Goal: Task Accomplishment & Management: Manage account settings

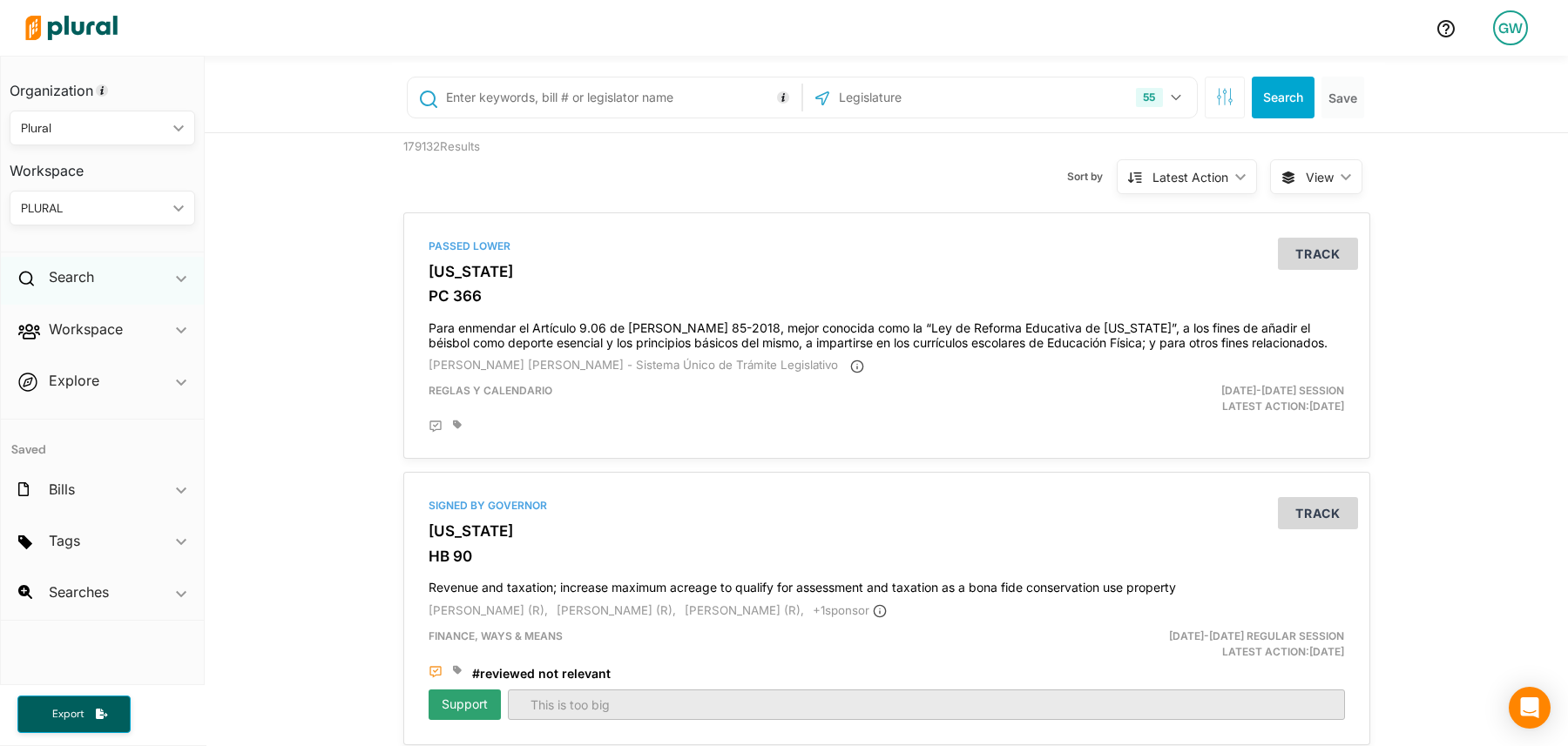
click at [177, 280] on icon "ic_keyboard_arrow_down" at bounding box center [181, 279] width 11 height 8
click at [180, 281] on polygon at bounding box center [181, 282] width 11 height 6
click at [180, 333] on polygon at bounding box center [181, 330] width 11 height 6
click at [180, 333] on polygon at bounding box center [181, 334] width 11 height 6
click at [1505, 32] on div "GW" at bounding box center [1510, 28] width 35 height 35
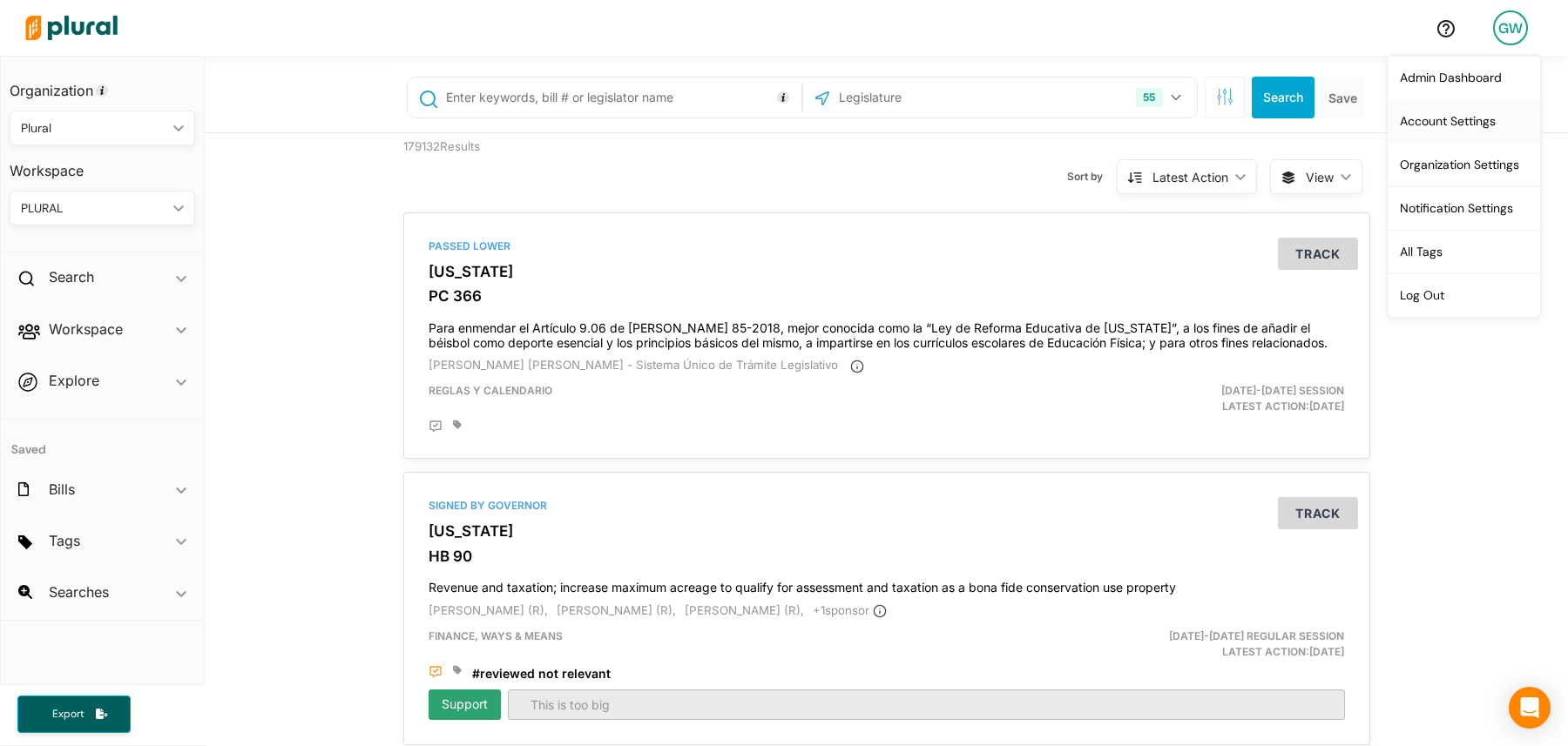
click at [1492, 119] on link "Account Settings" at bounding box center [1463, 120] width 152 height 43
select select "NY"
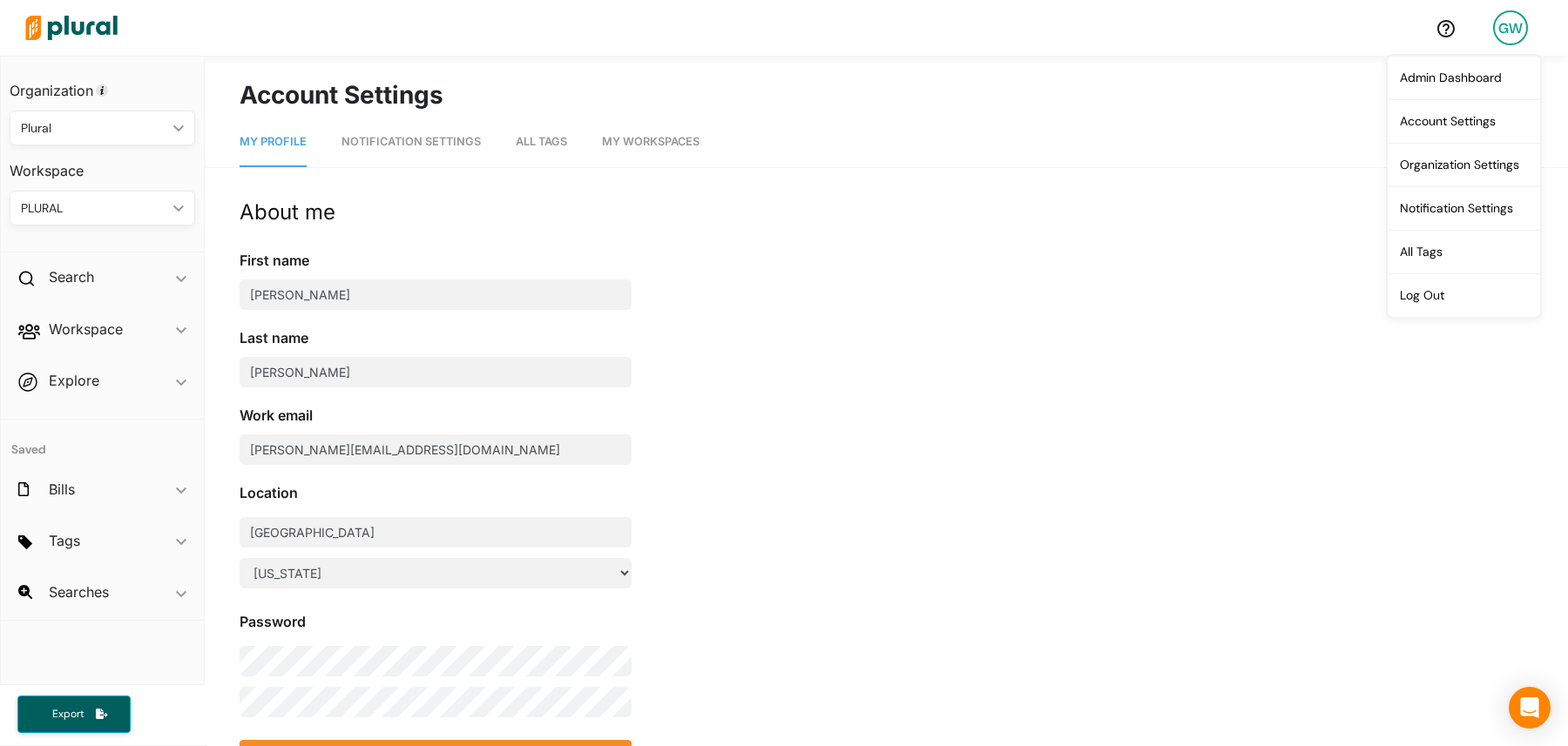
click at [398, 133] on link "Notification Settings" at bounding box center [411, 142] width 140 height 50
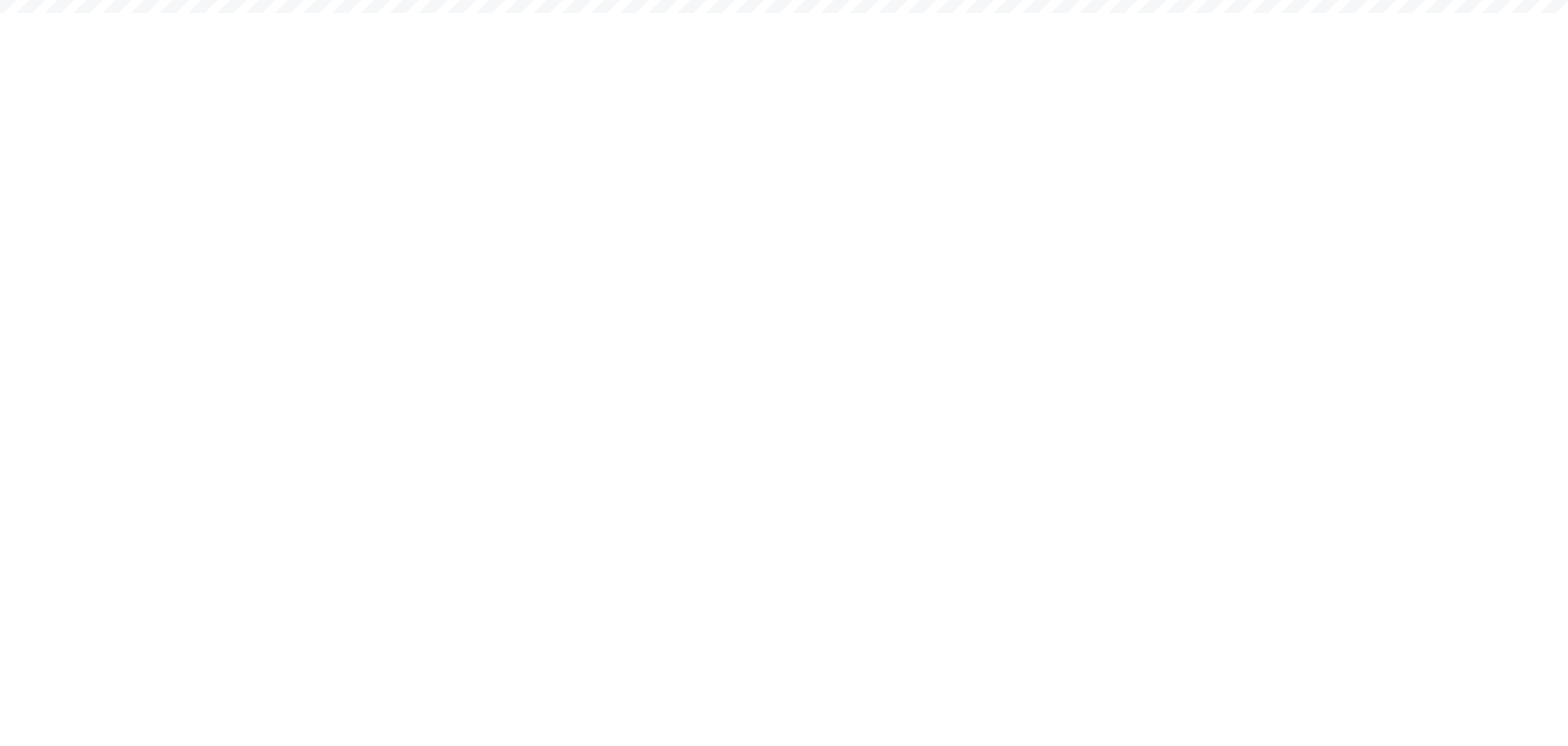
select select "NY"
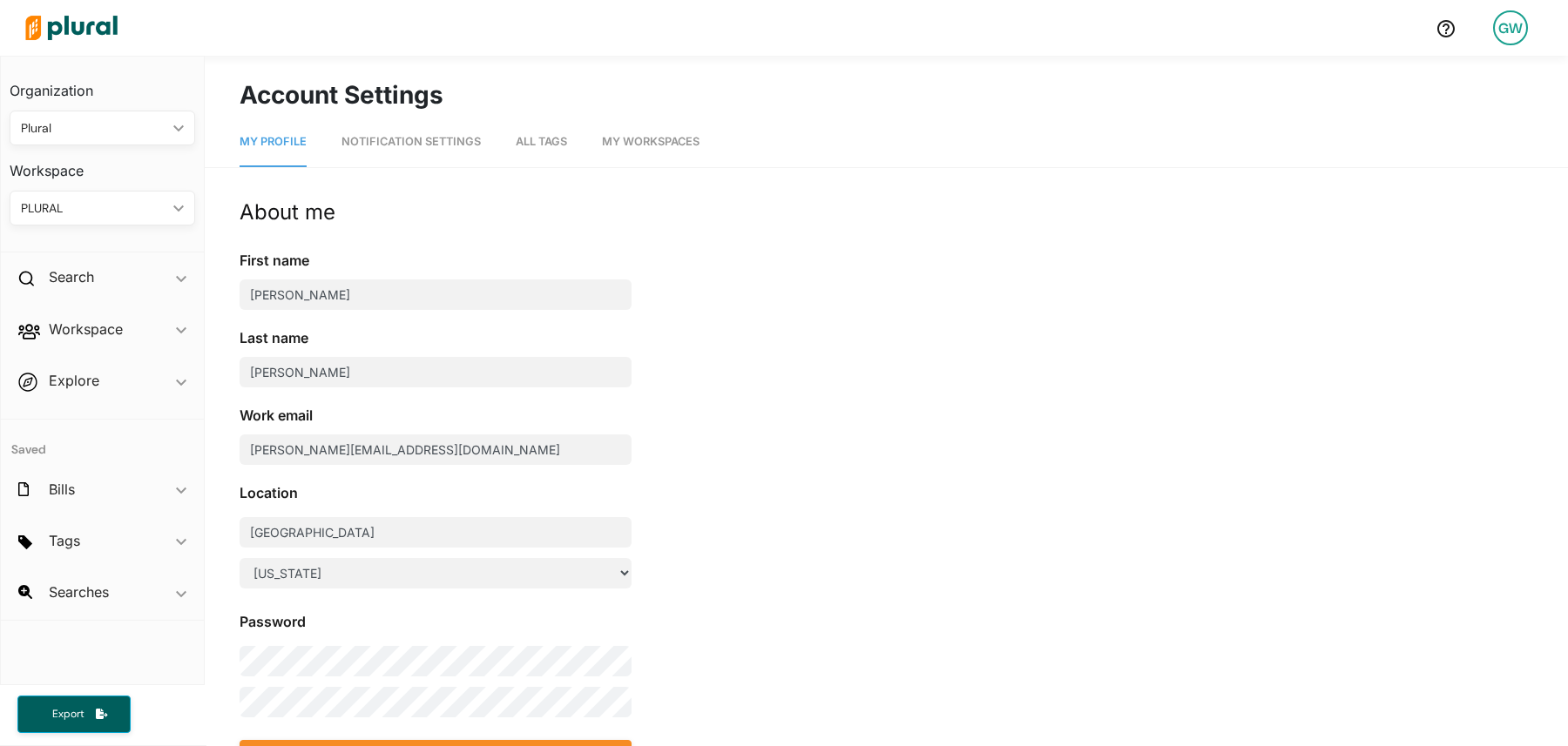
click at [426, 149] on link "Notification Settings" at bounding box center [411, 142] width 140 height 50
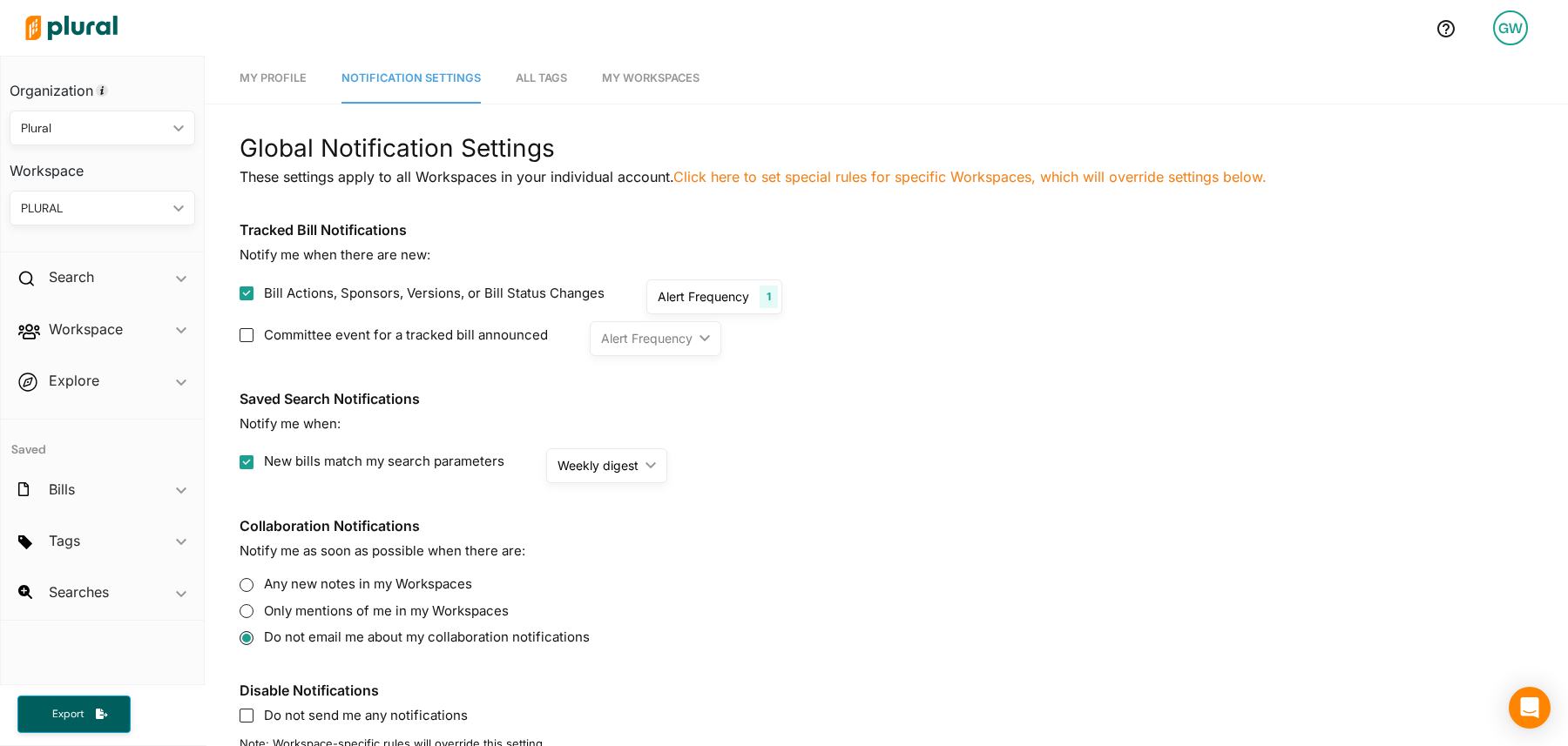
scroll to position [63, 0]
click at [638, 347] on div "Alert Frequency" at bounding box center [646, 339] width 91 height 18
click at [408, 341] on span "Committee event for a tracked bill announced" at bounding box center [405, 336] width 284 height 20
click at [253, 341] on input "Committee event for a tracked bill announced" at bounding box center [246, 336] width 13 height 13
checkbox input "true"
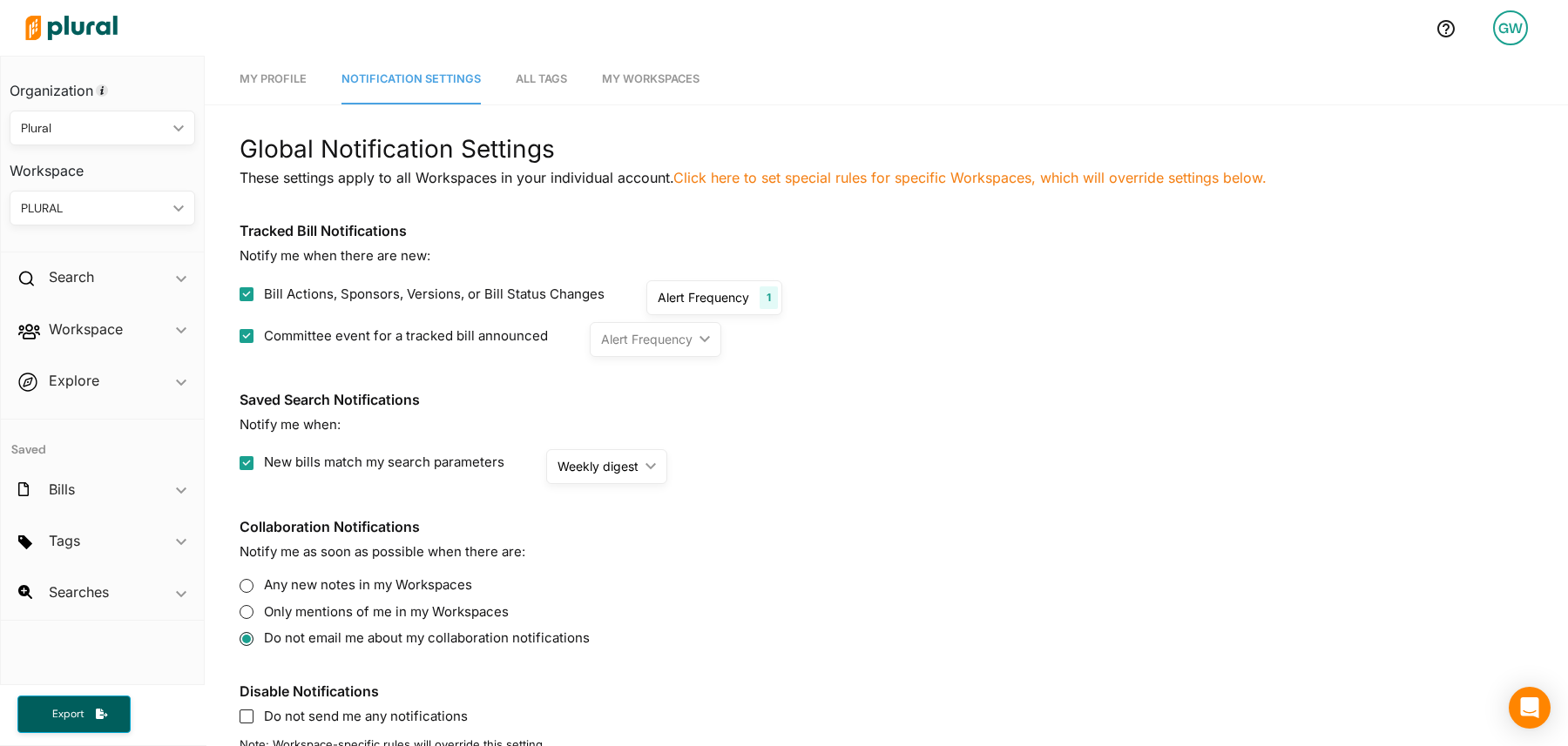
radio update "true"
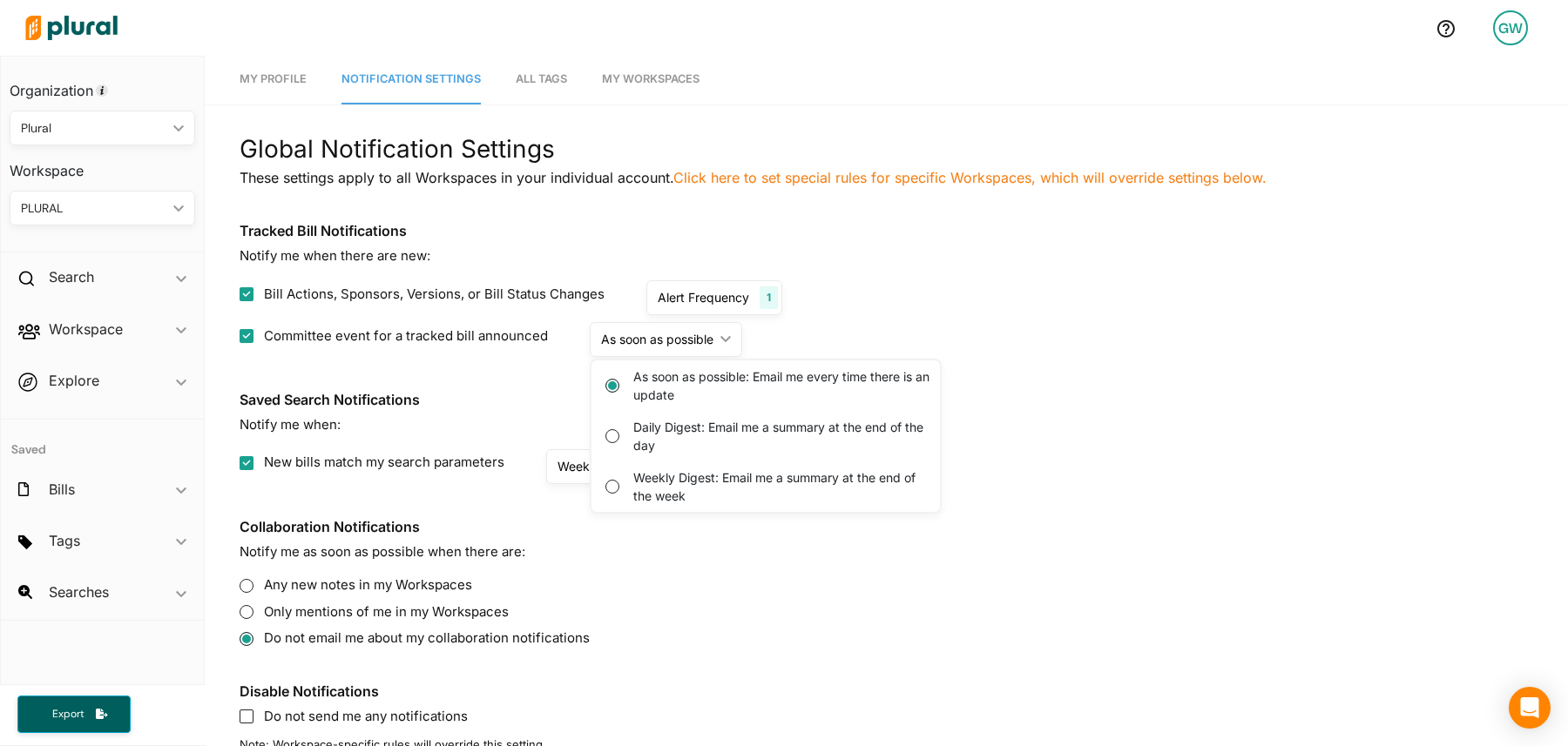
click at [408, 341] on span "Committee event for a tracked bill announced" at bounding box center [405, 336] width 284 height 20
click at [253, 341] on input "Committee event for a tracked bill announced" at bounding box center [246, 336] width 13 height 13
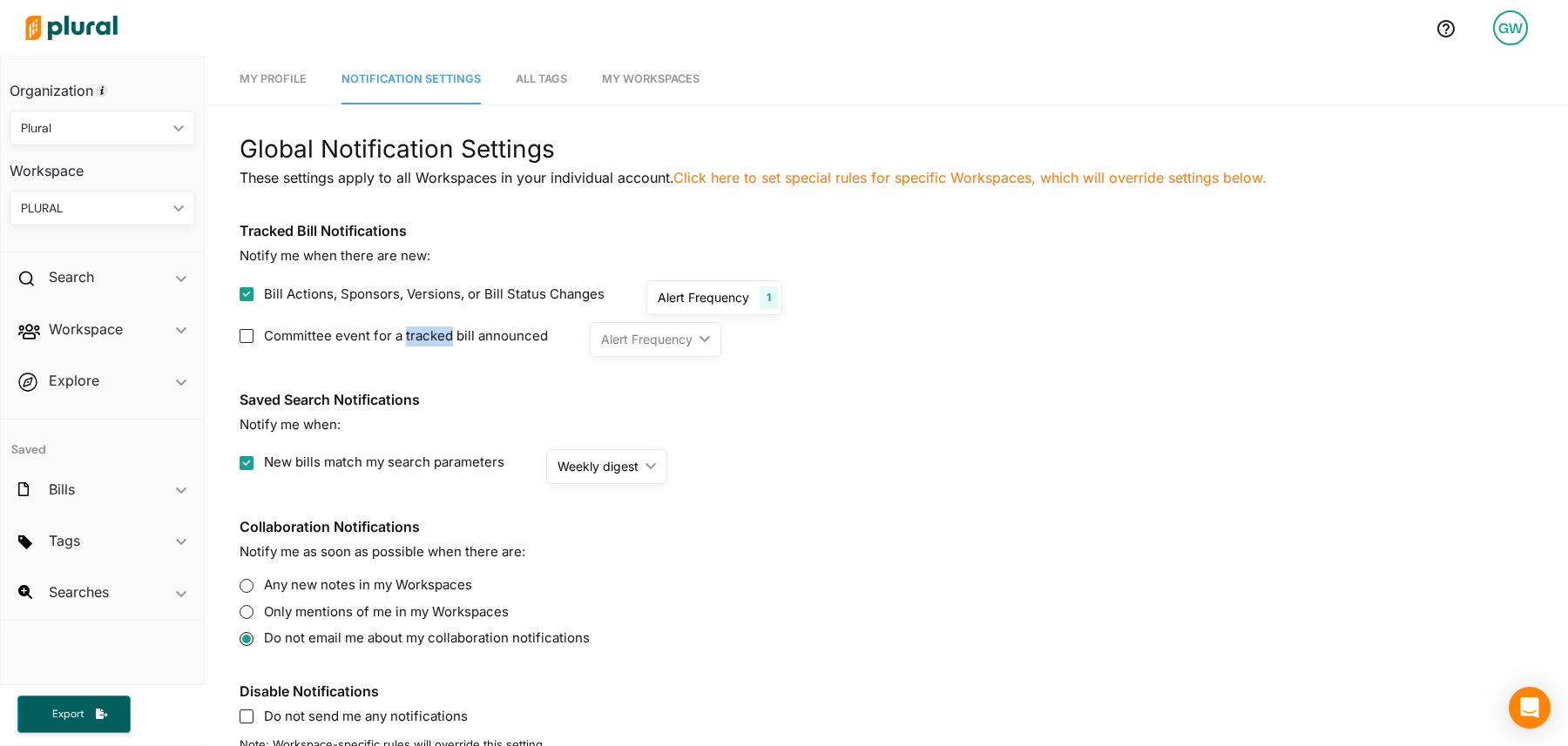
click at [408, 341] on span "Committee event for a tracked bill announced" at bounding box center [405, 336] width 284 height 20
click at [253, 341] on input "Committee event for a tracked bill announced" at bounding box center [246, 336] width 13 height 13
click at [609, 349] on div "As soon as possible ic_keyboard_arrow_down" at bounding box center [666, 340] width 152 height 35
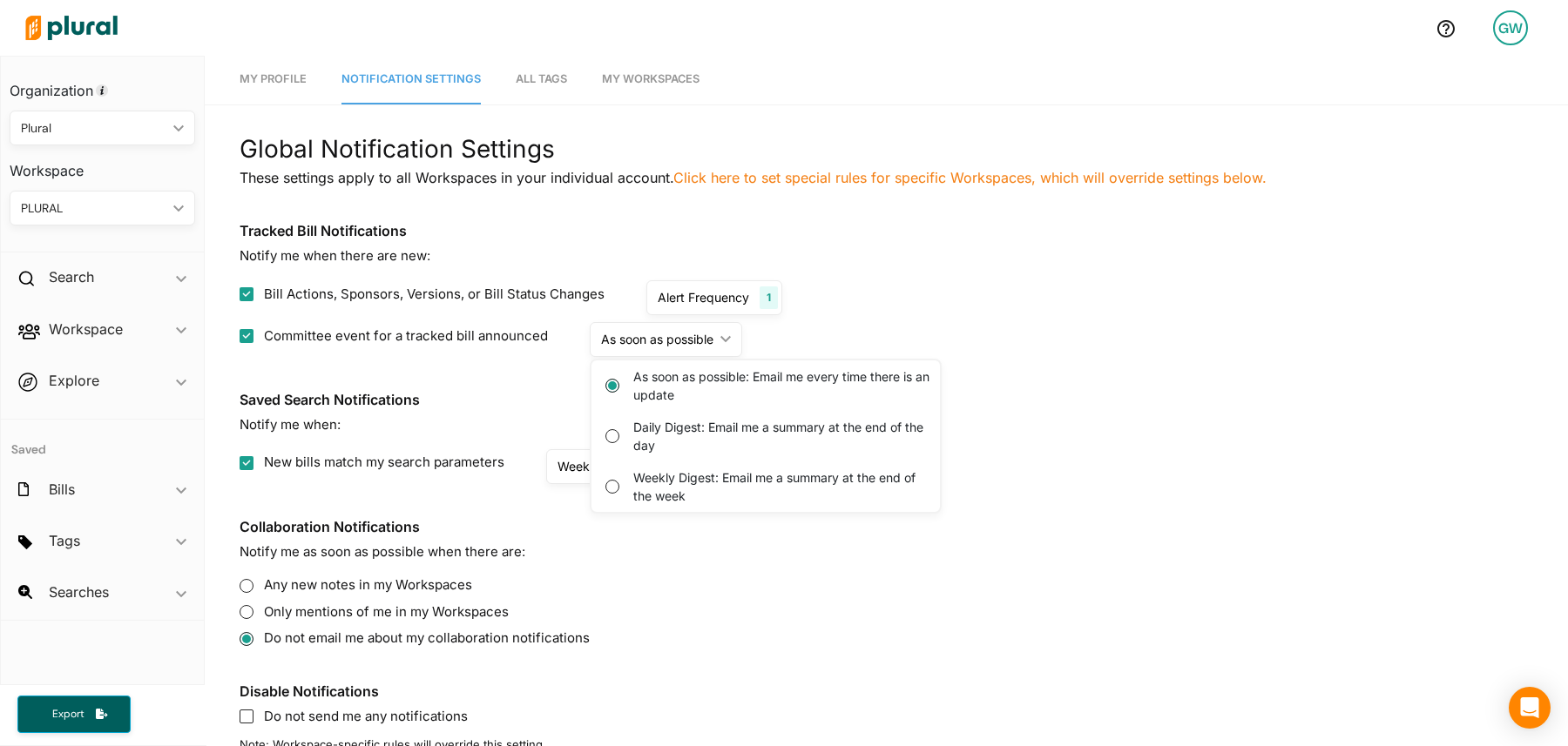
click at [251, 334] on input "Committee event for a tracked bill announced" at bounding box center [246, 336] width 13 height 13
checkbox input "false"
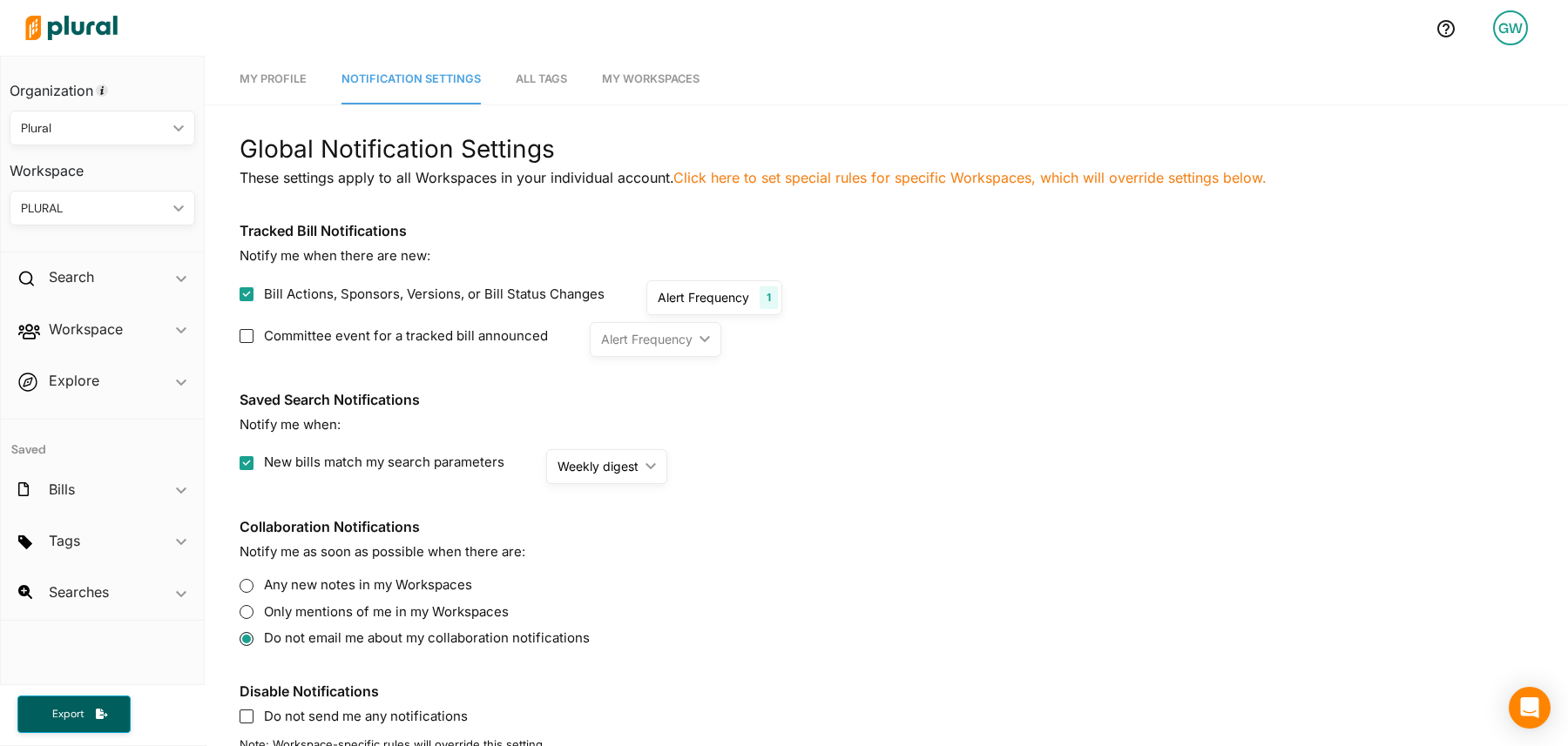
scroll to position [101, 0]
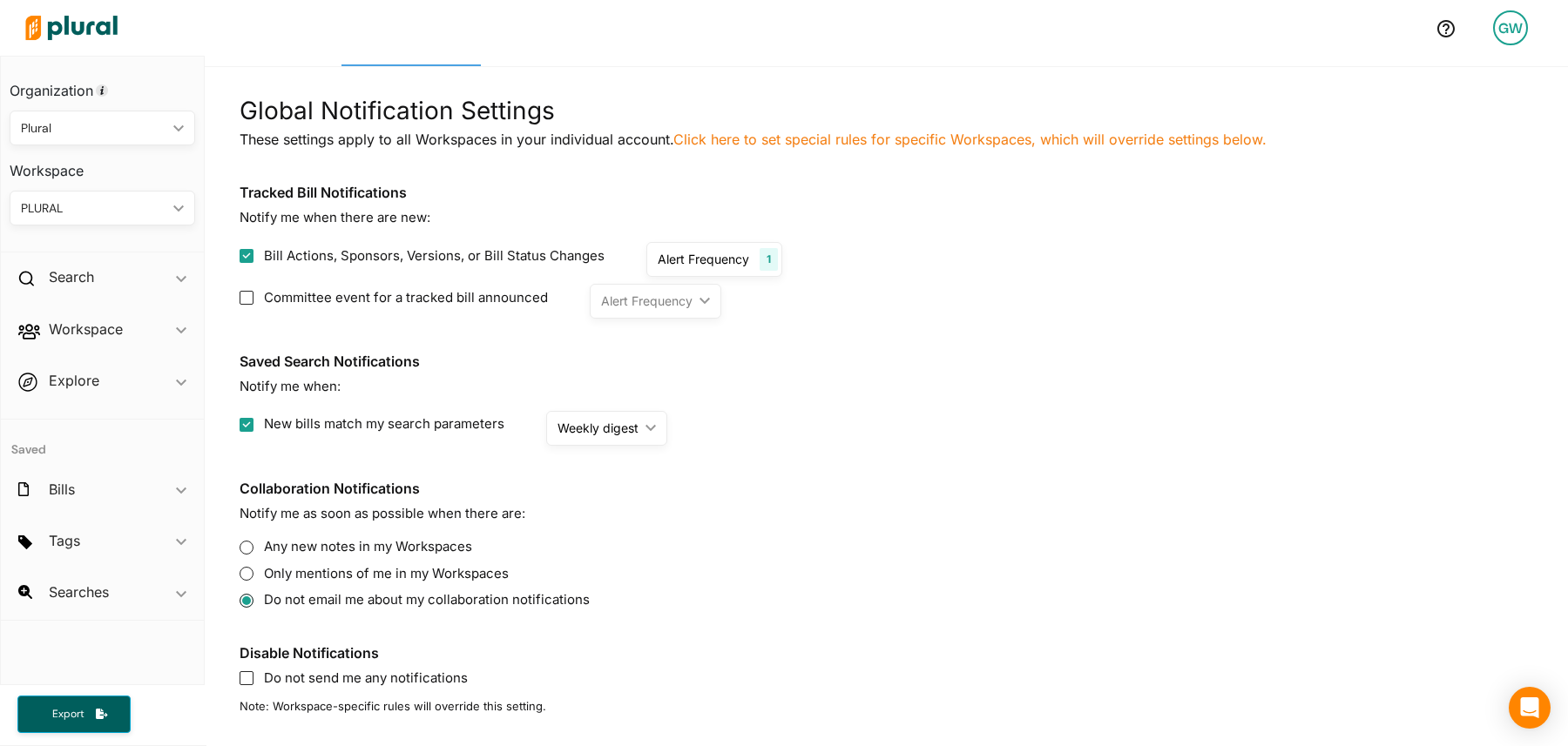
click at [818, 499] on section "Collaboration Notifications Notify me as soon as possible when there are: Any n…" at bounding box center [887, 545] width 1294 height 130
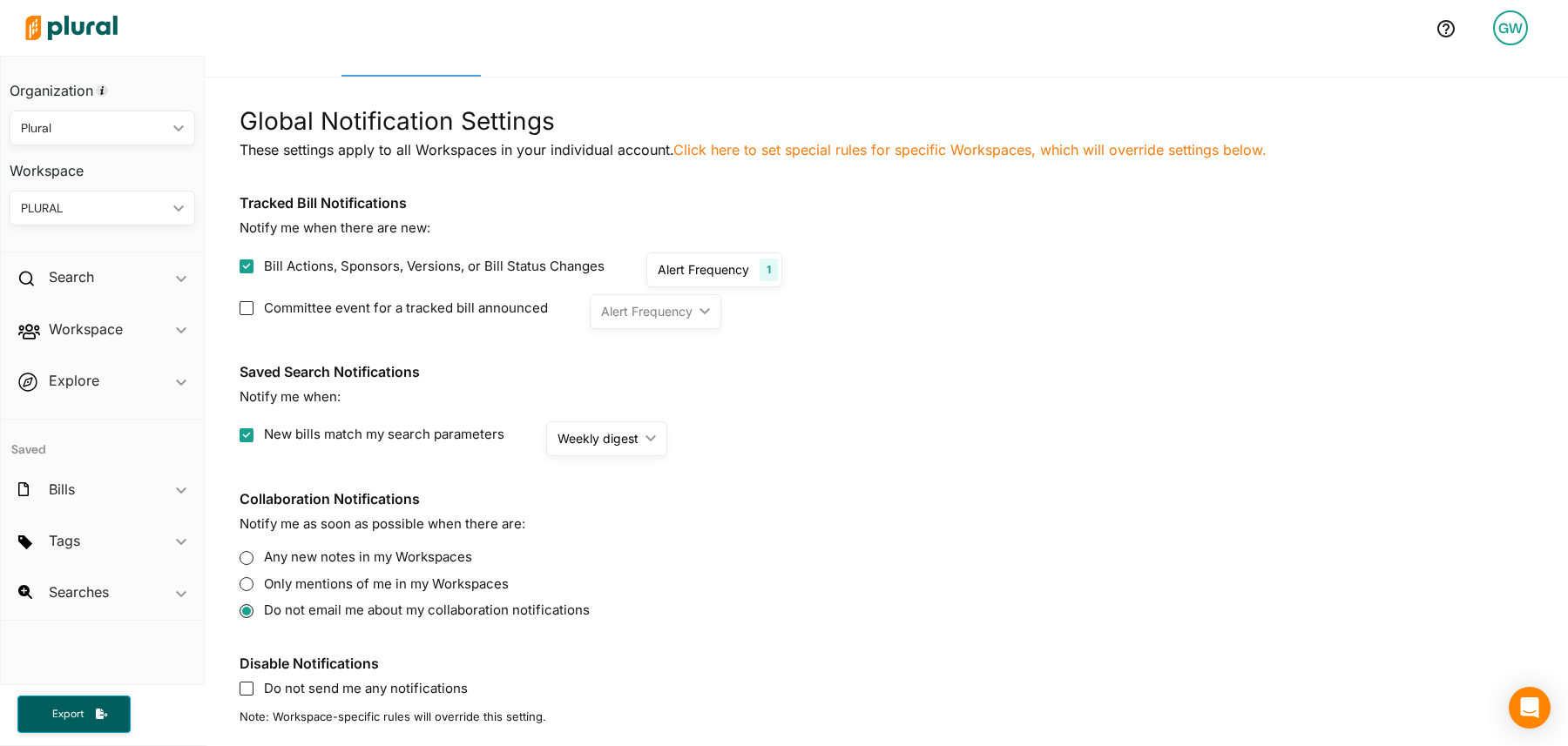
scroll to position [87, 0]
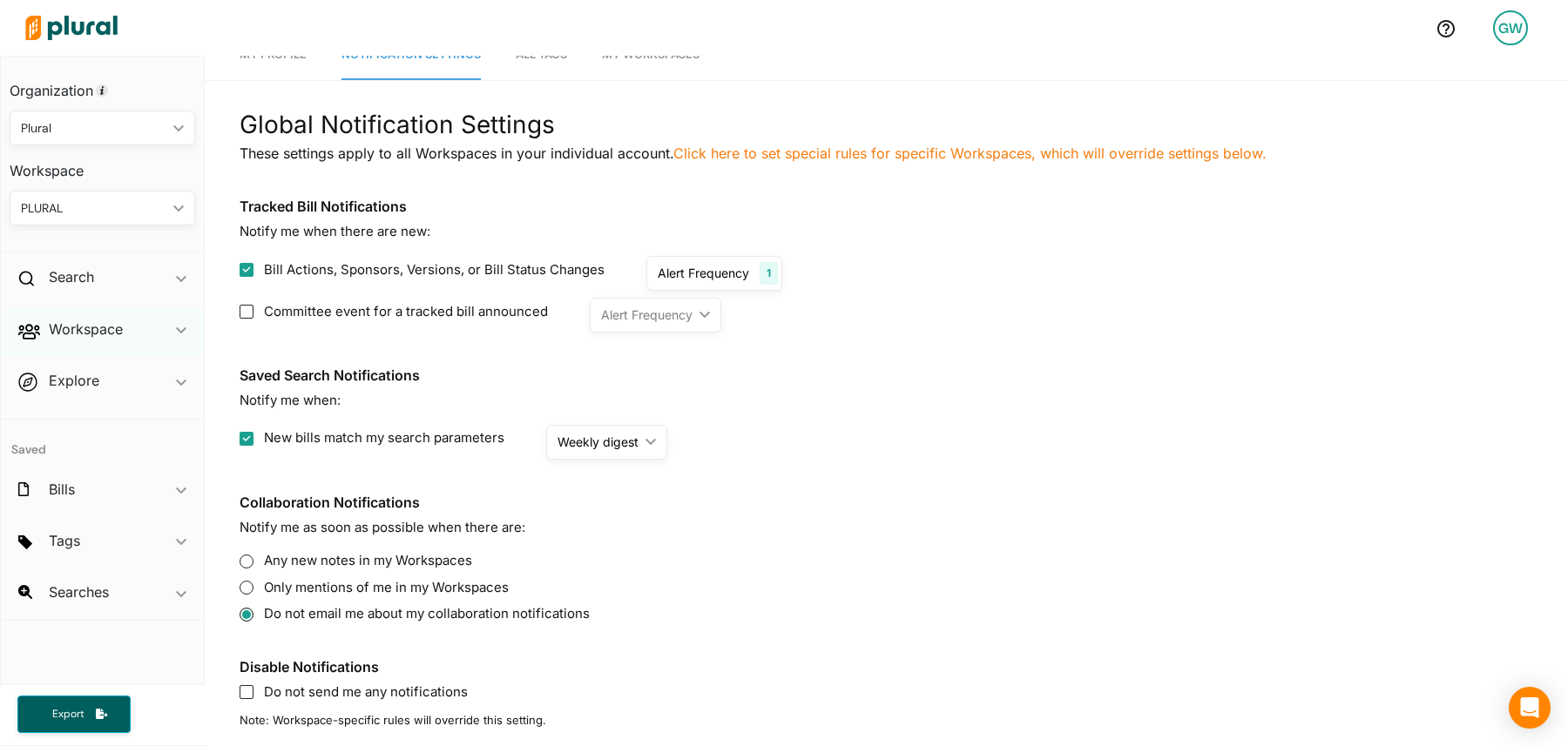
click at [135, 328] on div "Workspace ic_keyboard_arrow_down" at bounding box center [102, 332] width 203 height 47
click at [120, 212] on div "PLURAL" at bounding box center [93, 208] width 145 height 18
click at [855, 422] on section "Saved Search Notifications Notify me when: New bills match my search parameters…" at bounding box center [887, 414] width 1294 height 92
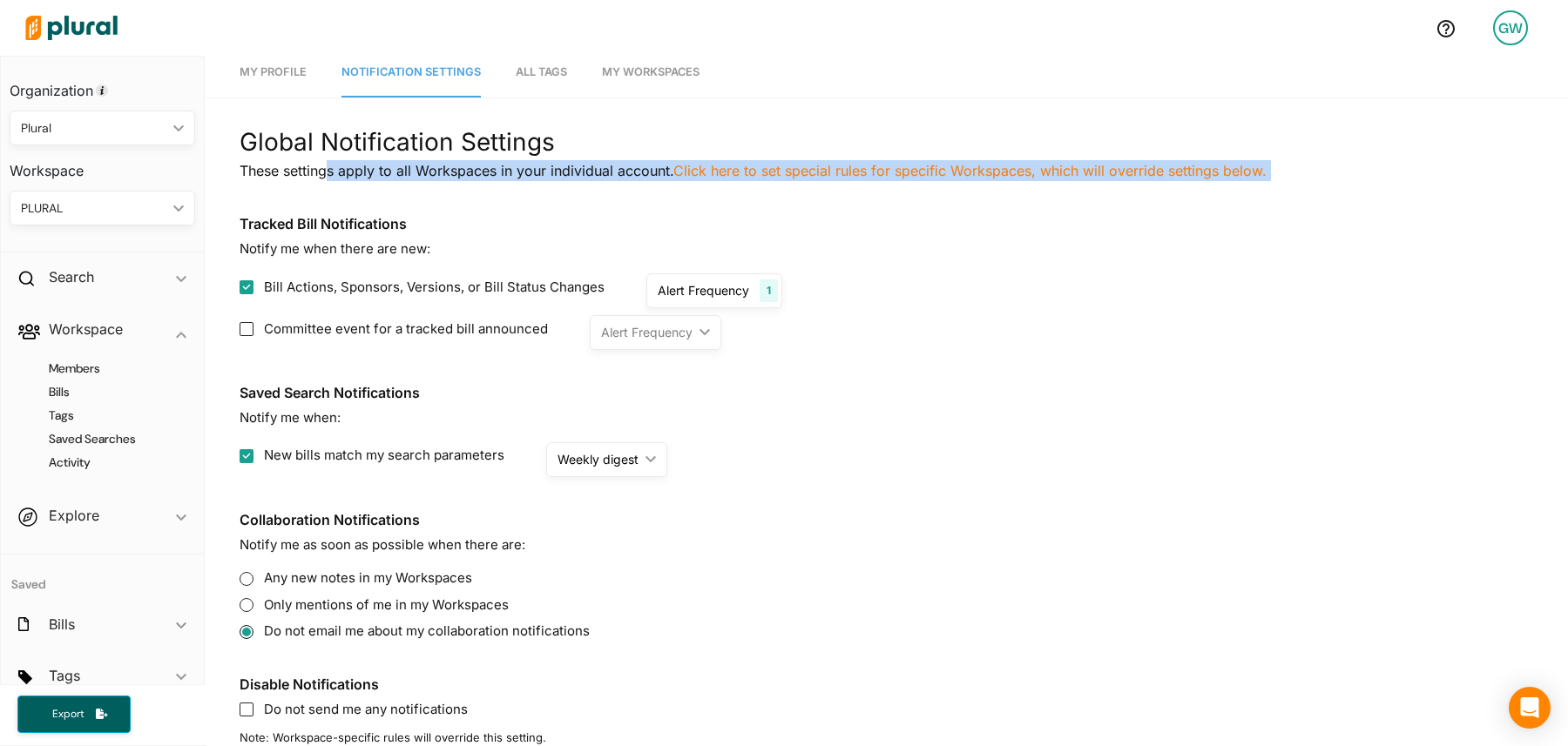
drag, startPoint x: 326, startPoint y: 172, endPoint x: 524, endPoint y: 185, distance: 198.4
click at [524, 185] on div "Global Notification Settings These settings apply to all Workspaces in your ind…" at bounding box center [887, 435] width 1294 height 624
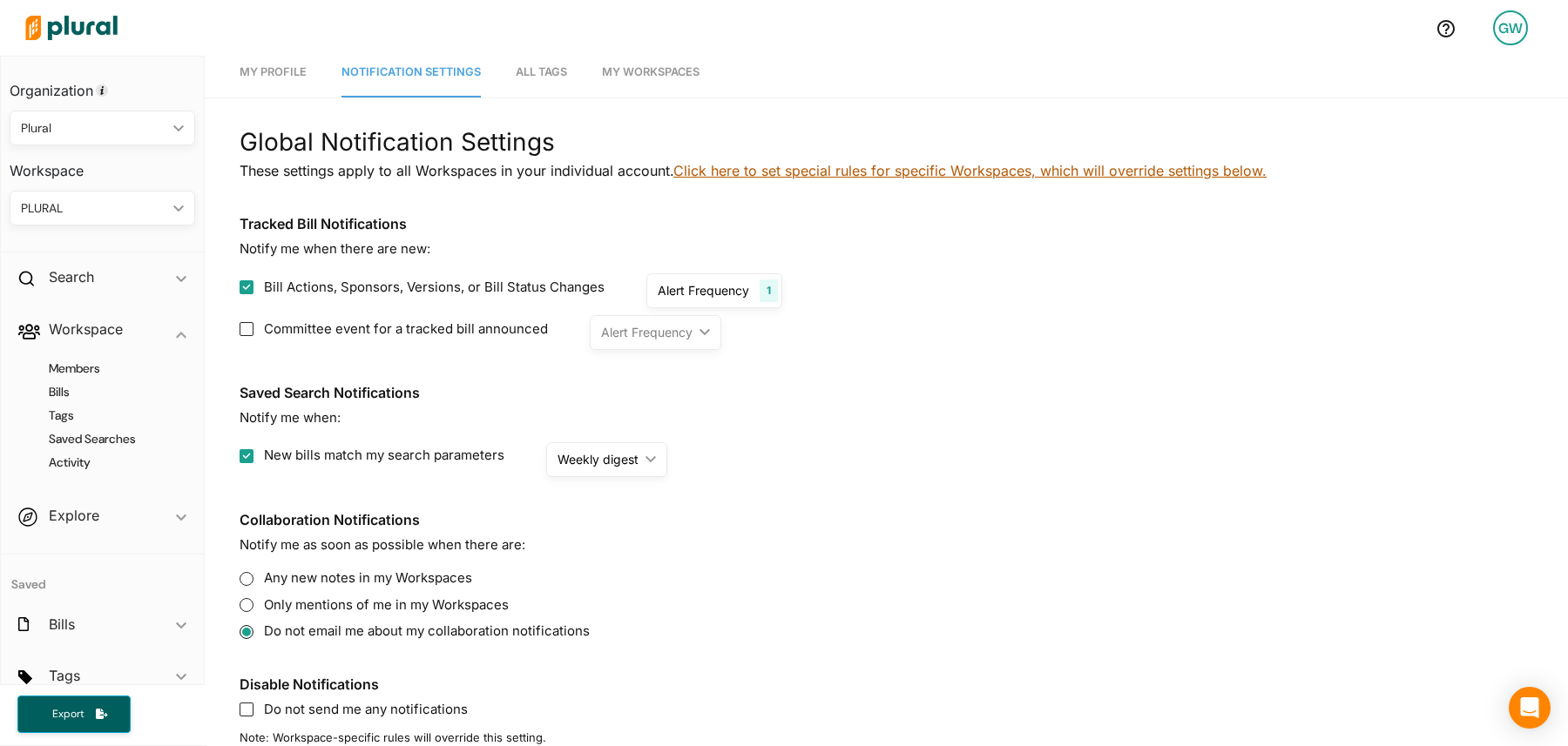
click at [811, 171] on link "Click here to set special rules for specific Workspaces, which will override se…" at bounding box center [969, 170] width 593 height 17
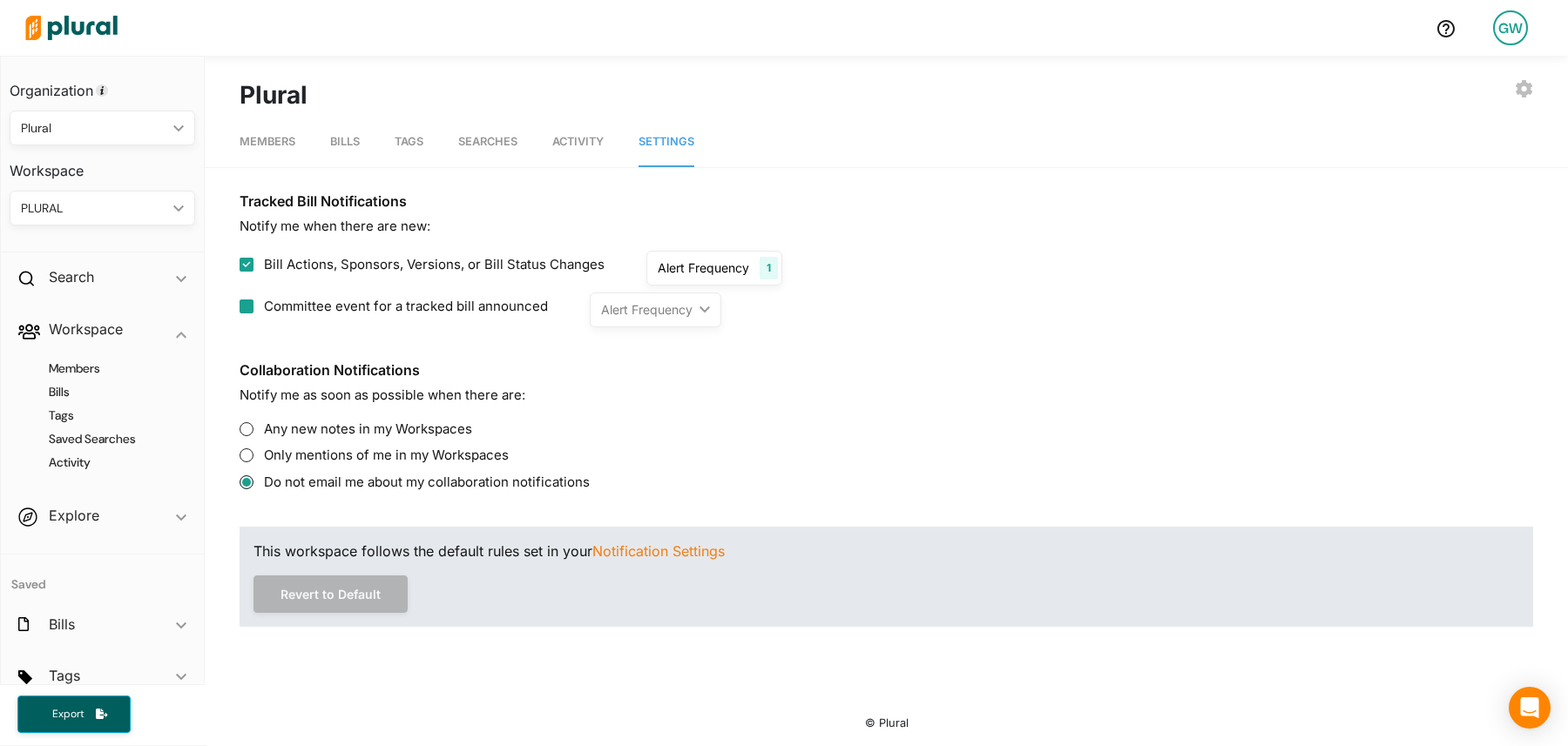
click at [250, 310] on input "Committee event for a tracked bill announced" at bounding box center [246, 306] width 13 height 13
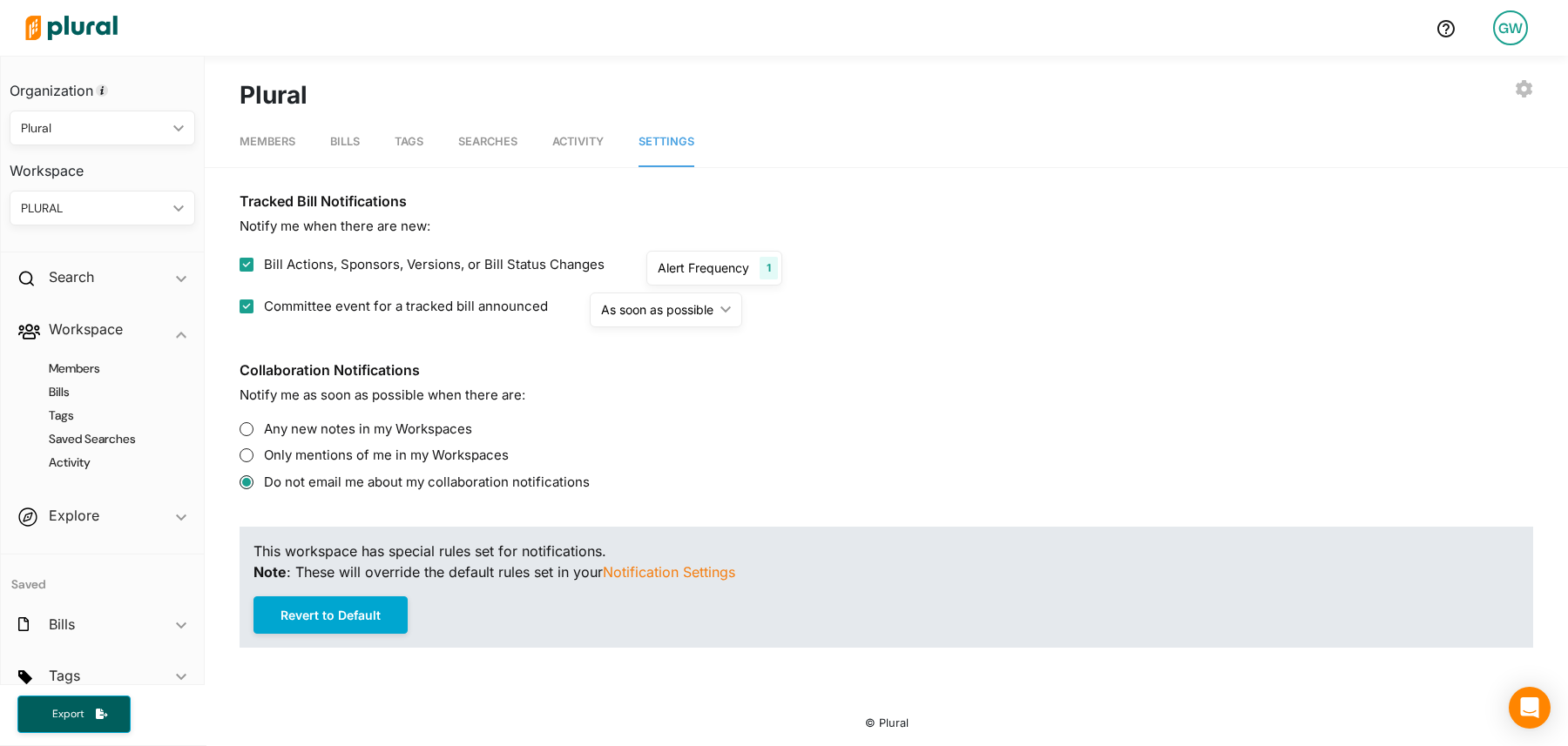
click at [250, 310] on input "Committee event for a tracked bill announced" at bounding box center [246, 306] width 13 height 13
checkbox input "false"
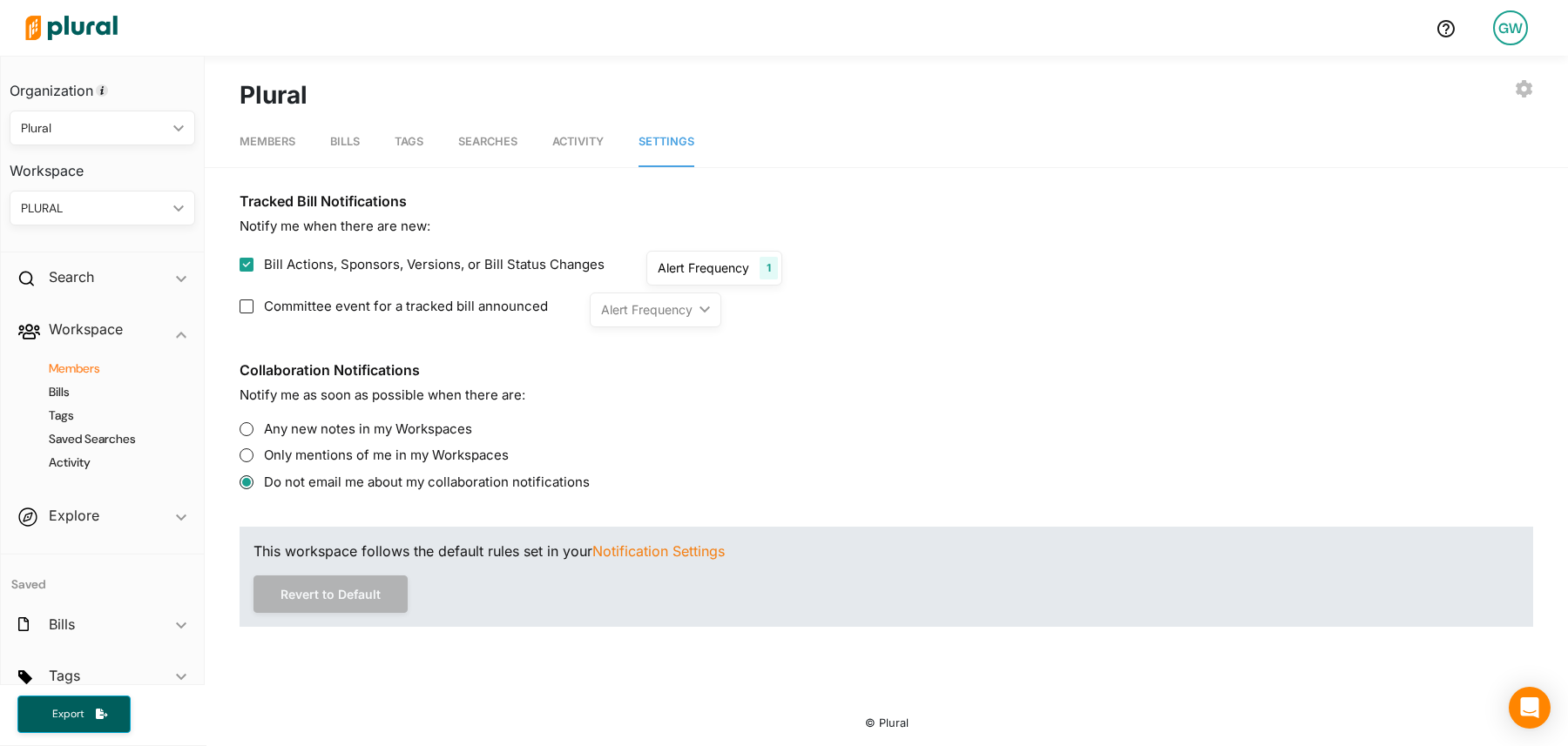
click at [83, 368] on h4 "Members" at bounding box center [107, 369] width 160 height 16
